Goal: Find contact information: Find contact information

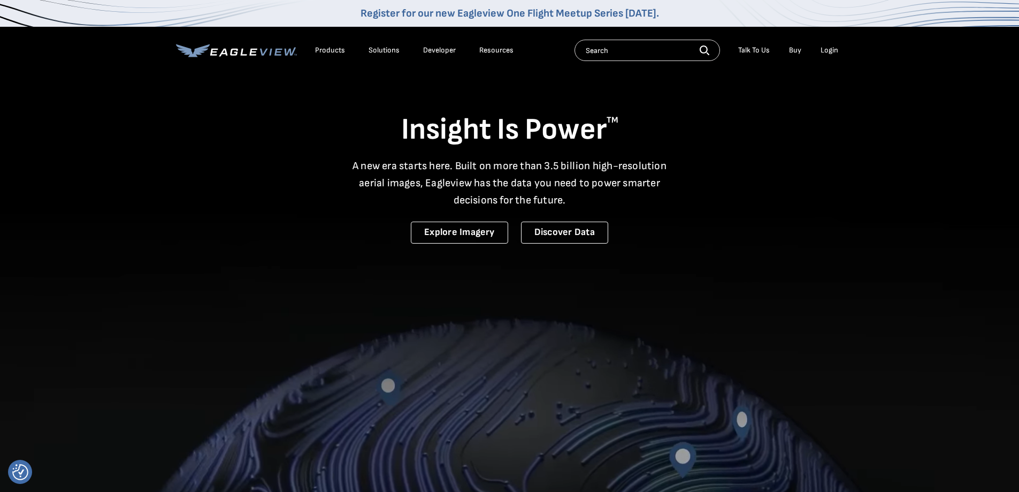
click at [756, 50] on div "Talk To Us" at bounding box center [754, 50] width 32 height 10
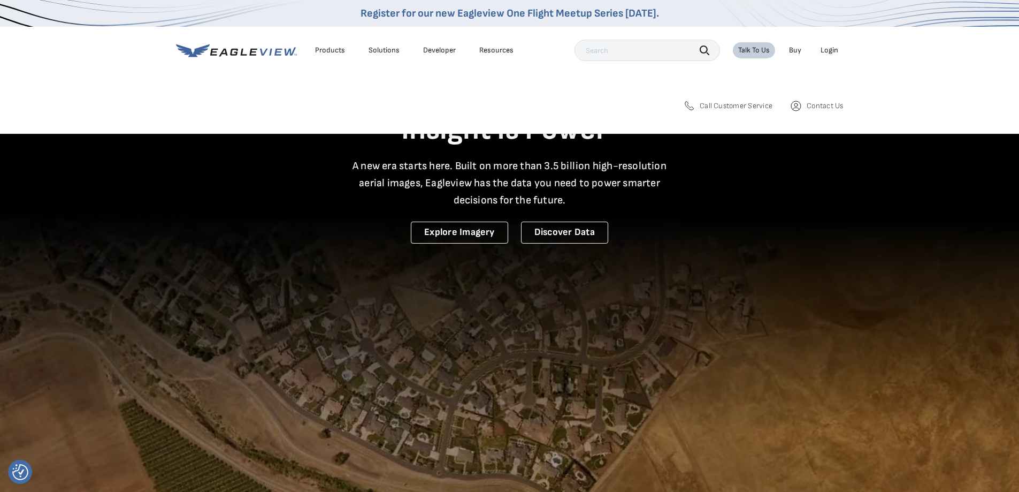
click at [741, 107] on span "Call Customer Service" at bounding box center [736, 106] width 73 height 10
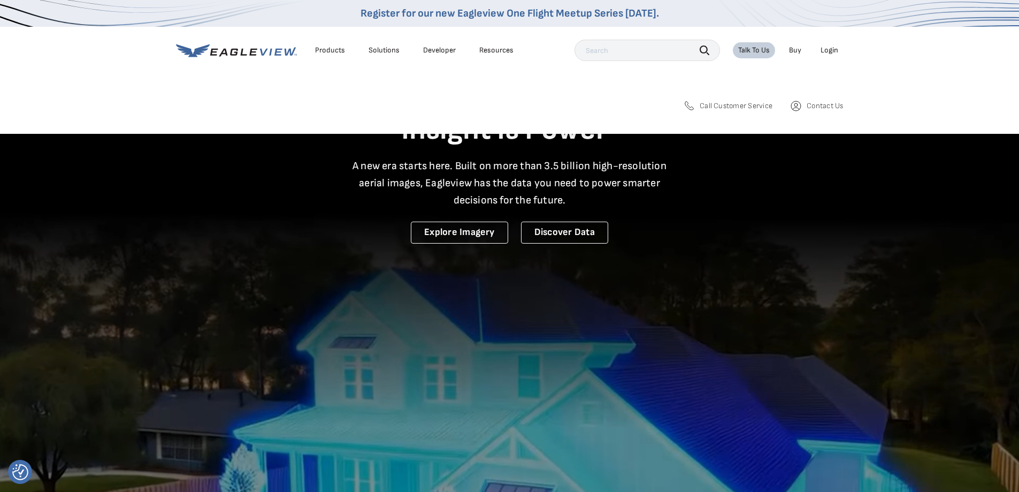
click at [819, 104] on span "Contact Us" at bounding box center [825, 106] width 36 height 10
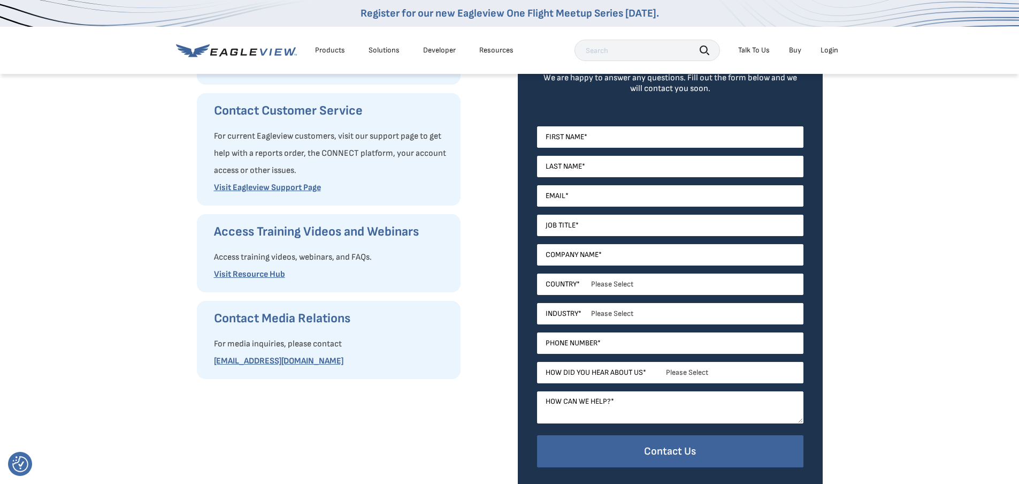
scroll to position [214, 0]
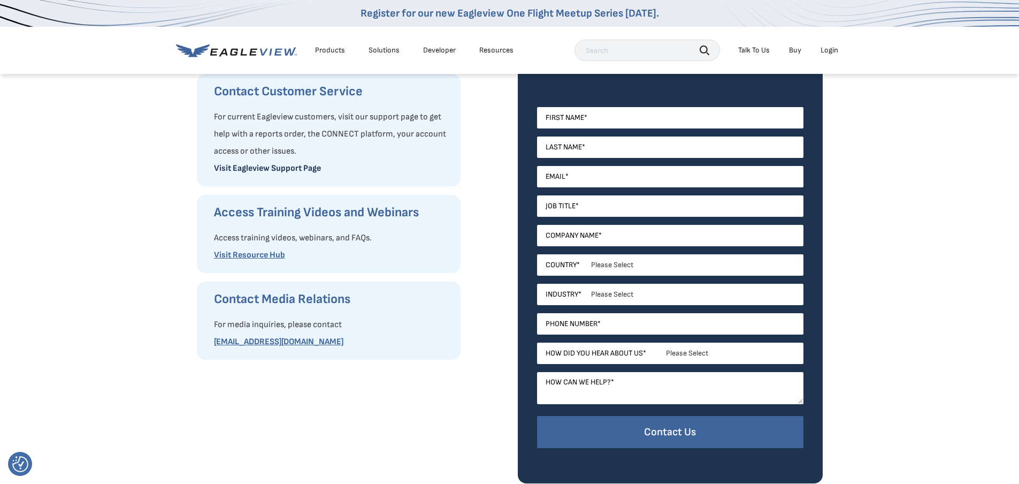
click at [263, 166] on link "Visit Eagleview Support Page" at bounding box center [267, 168] width 107 height 10
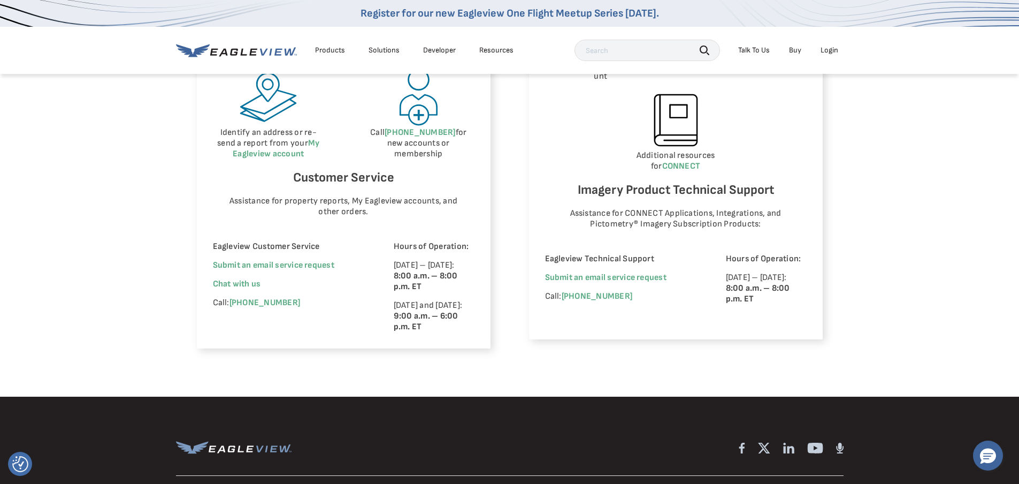
scroll to position [642, 0]
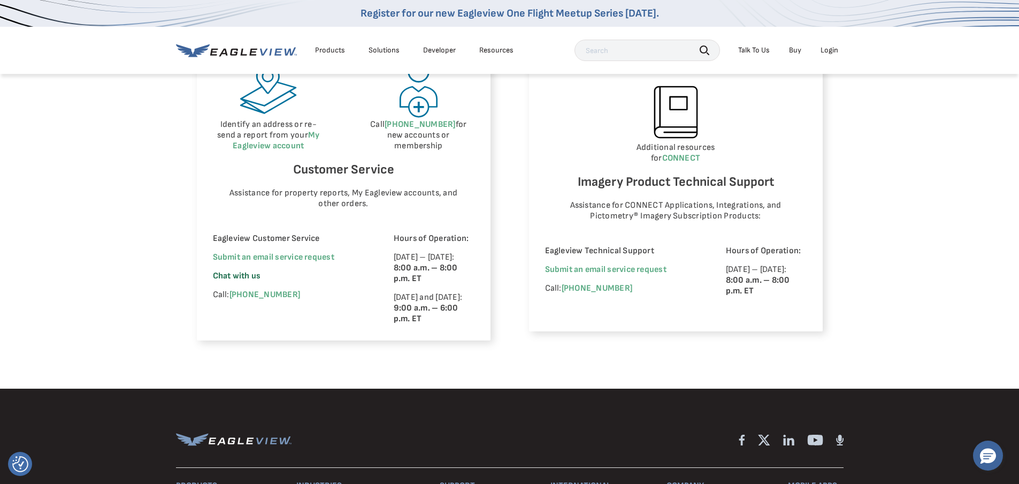
click at [237, 276] on span "Chat with us" at bounding box center [237, 276] width 48 height 10
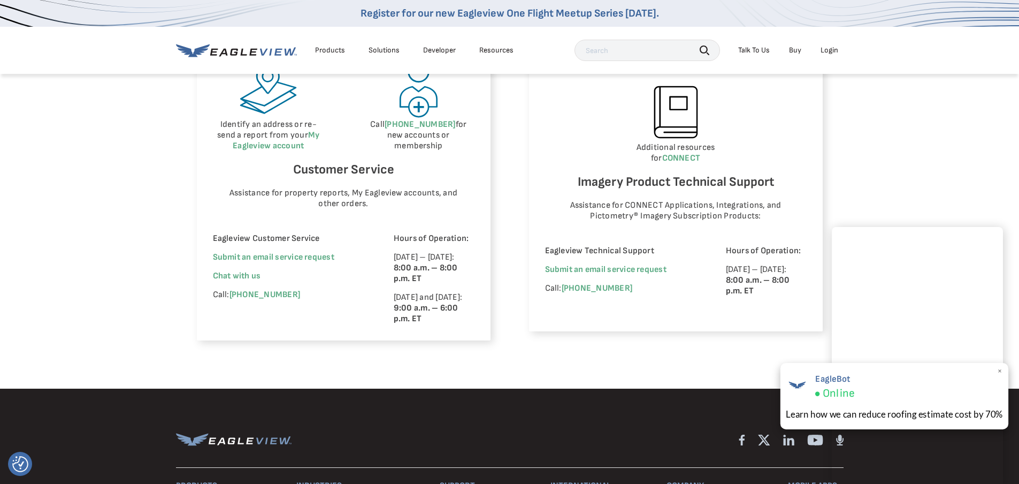
click at [1000, 370] on span "×" at bounding box center [1000, 370] width 6 height 11
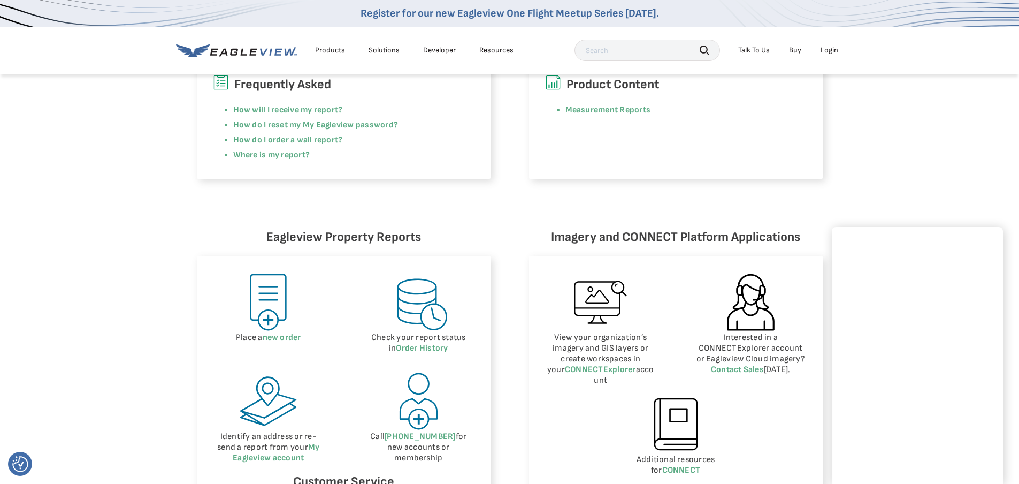
scroll to position [214, 0]
